Goal: Navigation & Orientation: Find specific page/section

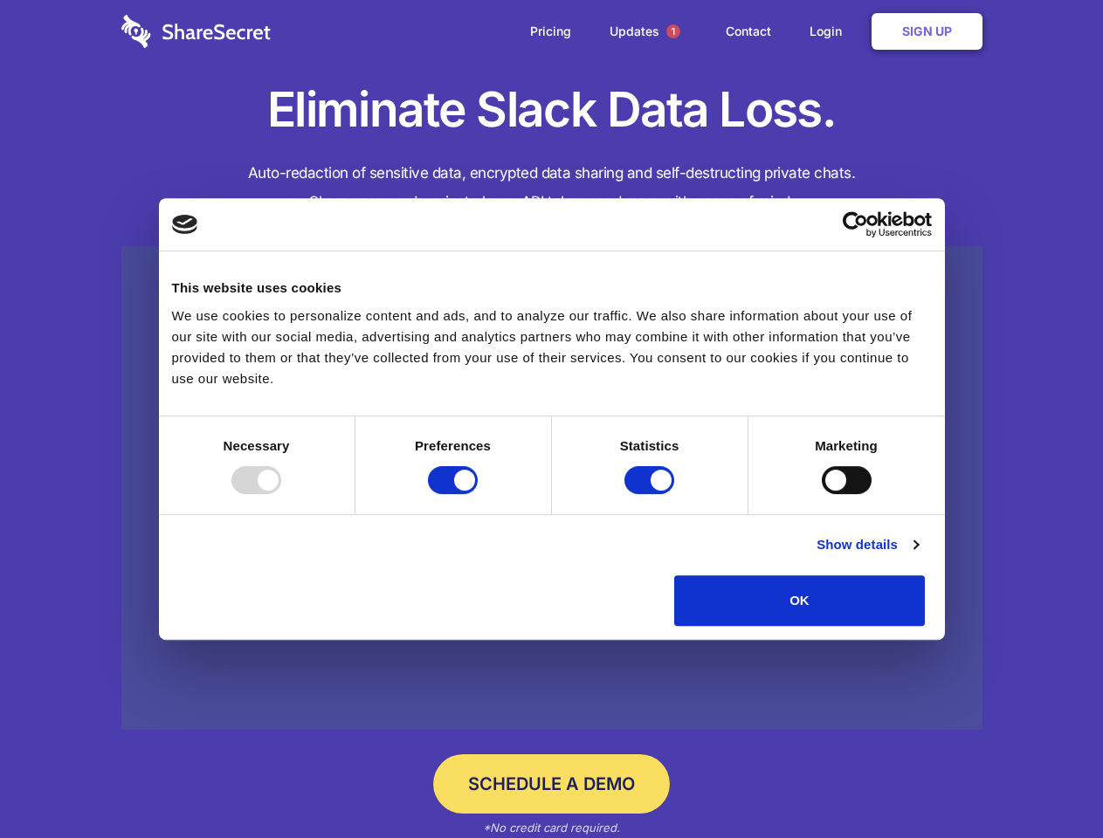
click at [281, 494] on div at bounding box center [256, 480] width 50 height 28
click at [478, 494] on input "Preferences" at bounding box center [453, 480] width 50 height 28
checkbox input "false"
click at [651, 494] on input "Statistics" at bounding box center [649, 480] width 50 height 28
checkbox input "false"
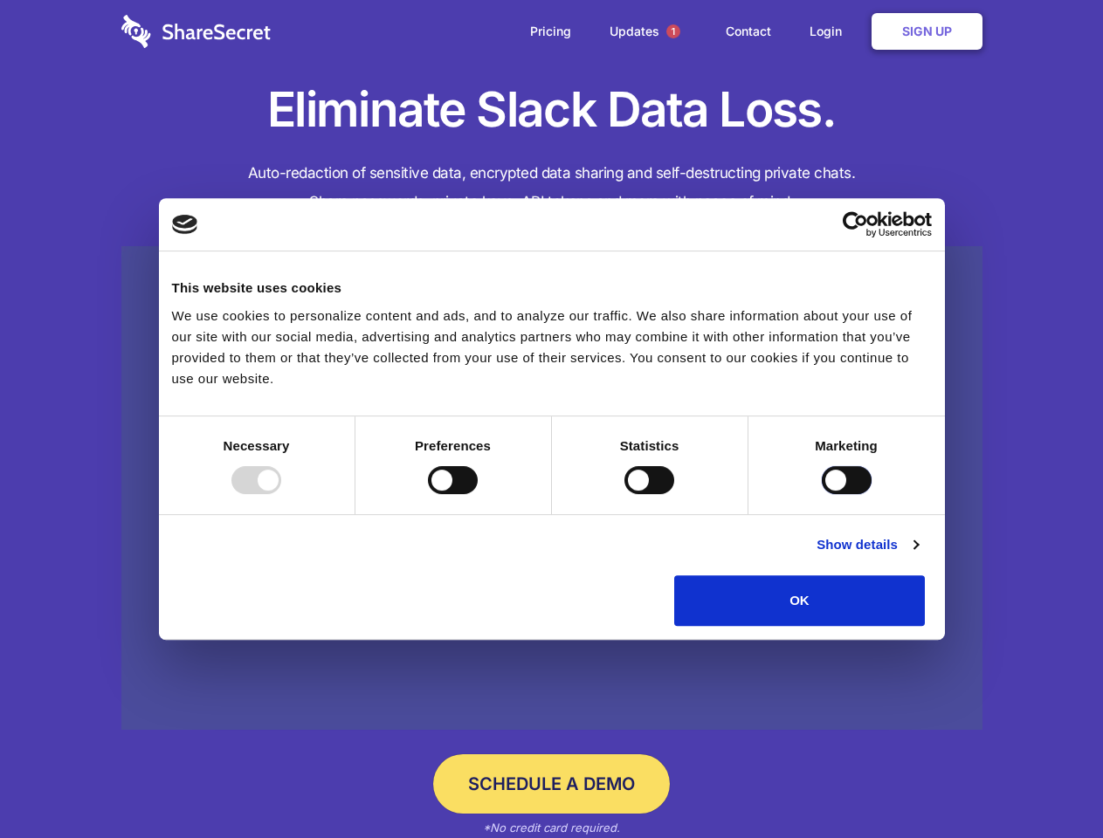
click at [822, 494] on input "Marketing" at bounding box center [847, 480] width 50 height 28
checkbox input "true"
click at [918, 555] on link "Show details" at bounding box center [866, 544] width 101 height 21
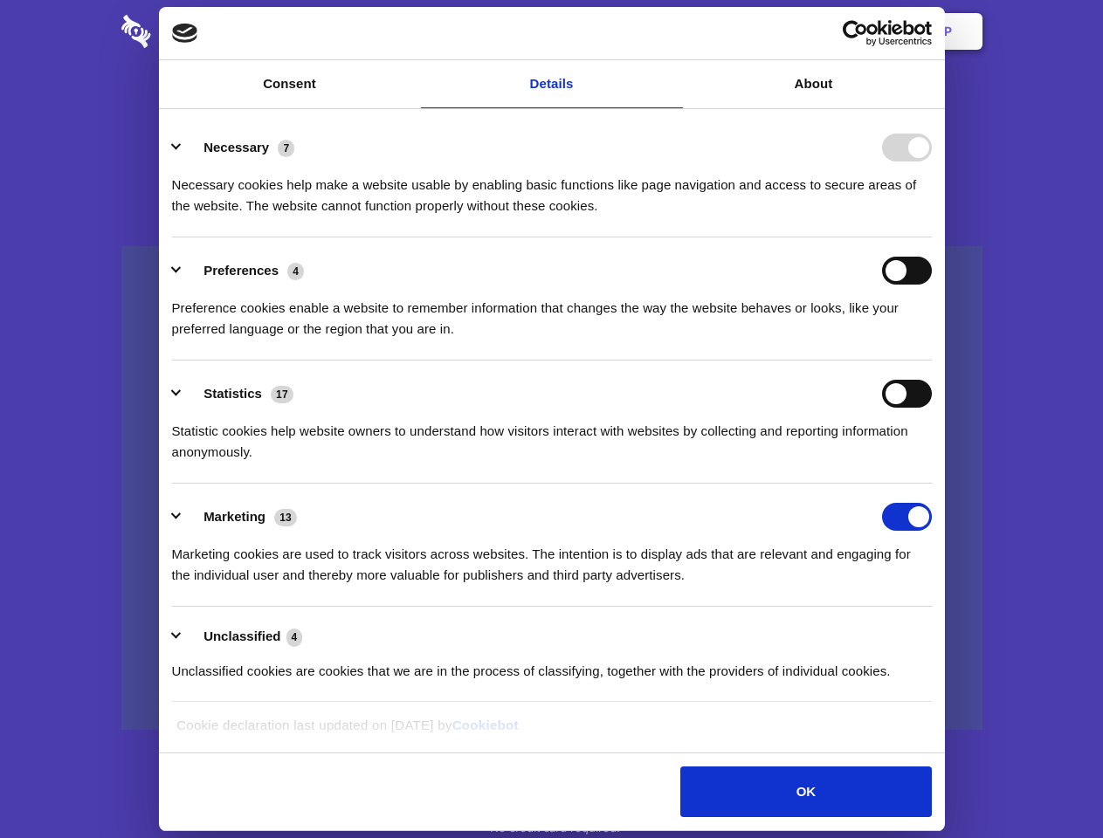
click at [932, 237] on li "Necessary 7 Necessary cookies help make a website usable by enabling basic func…" at bounding box center [552, 175] width 760 height 123
click at [672, 31] on span "1" at bounding box center [673, 31] width 14 height 14
